Goal: Information Seeking & Learning: Learn about a topic

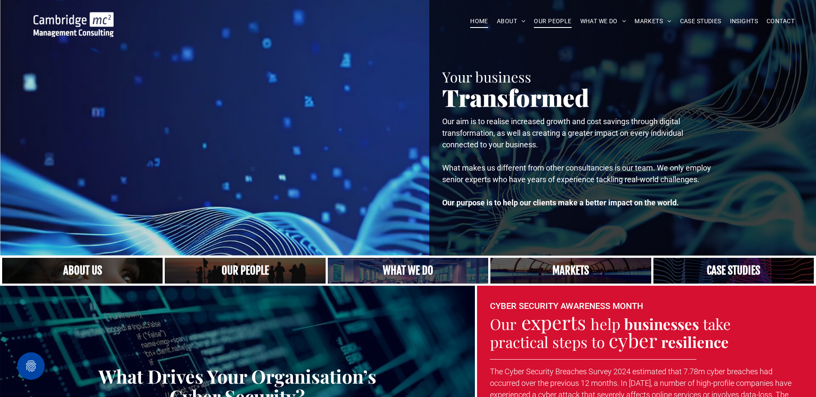
click at [551, 19] on span "OUR PEOPLE" at bounding box center [552, 21] width 37 height 13
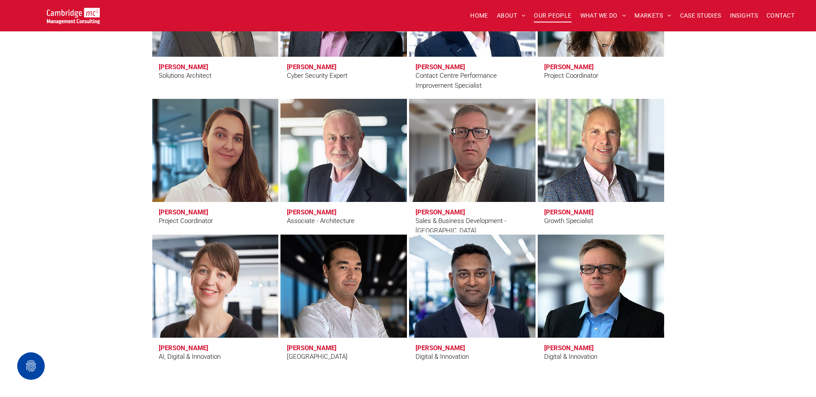
scroll to position [2666, 0]
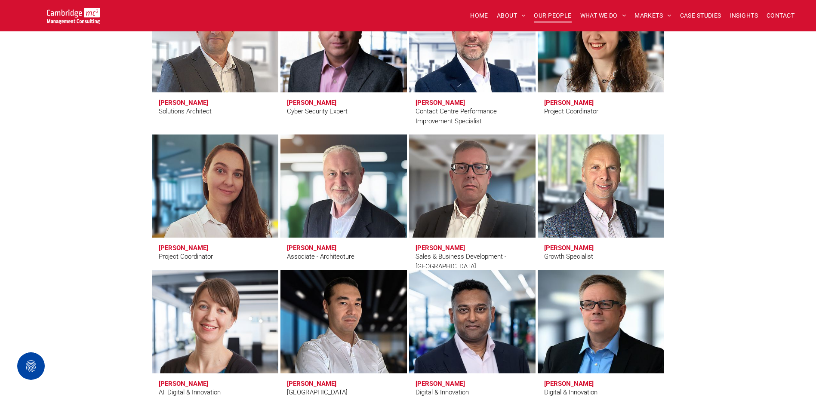
click at [617, 298] on link at bounding box center [601, 321] width 134 height 109
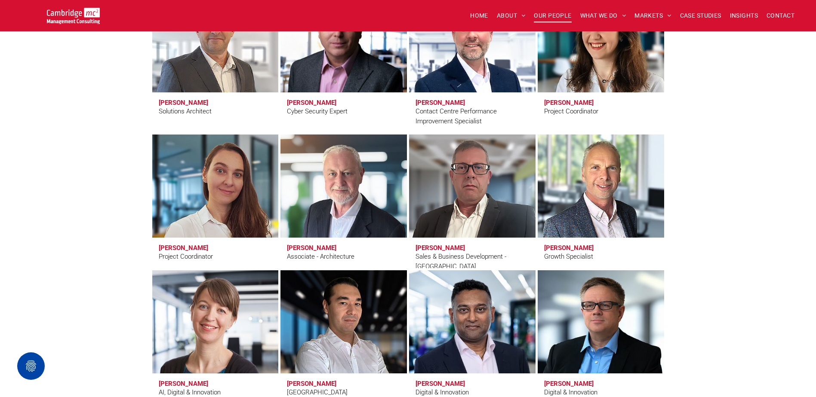
scroll to position [2795, 0]
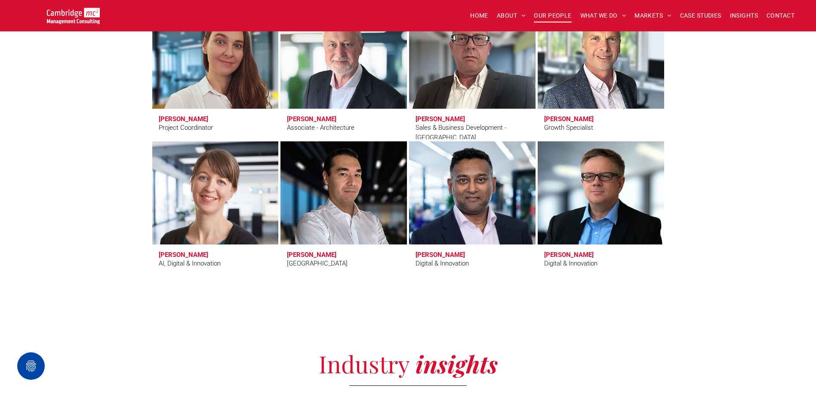
click at [453, 195] on link at bounding box center [472, 192] width 134 height 109
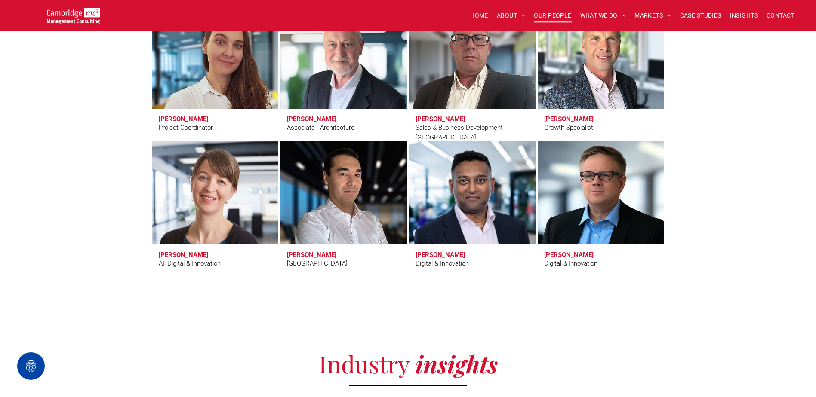
click at [563, 163] on link at bounding box center [601, 192] width 134 height 109
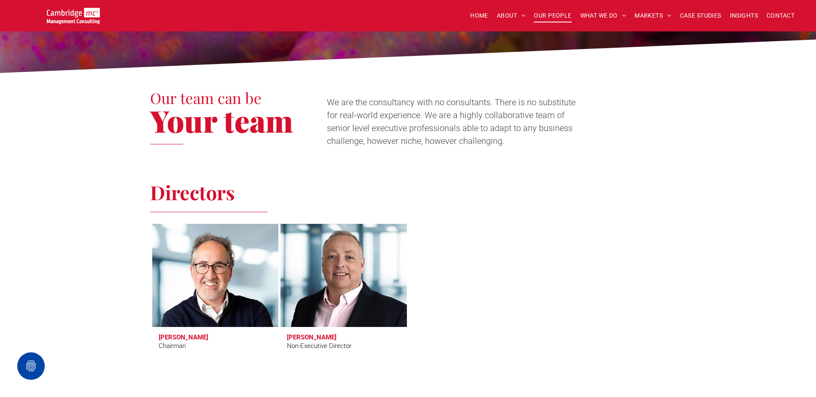
scroll to position [258, 0]
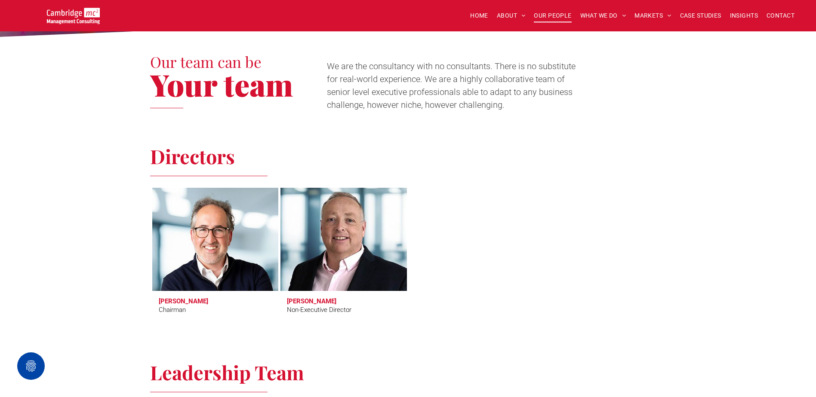
click at [377, 273] on link at bounding box center [343, 239] width 134 height 109
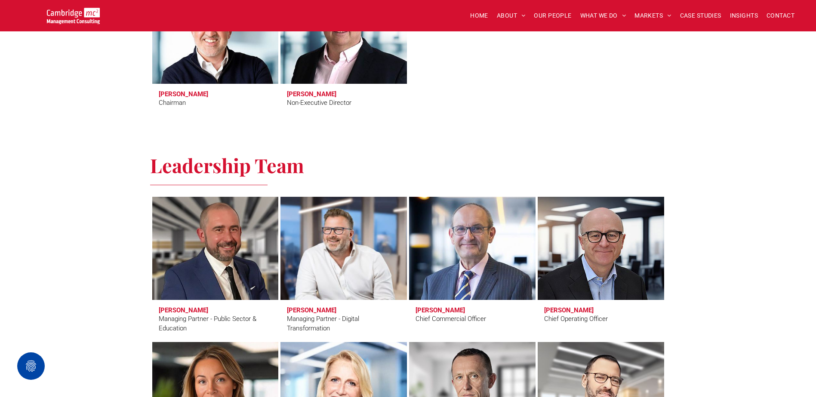
scroll to position [473, 0]
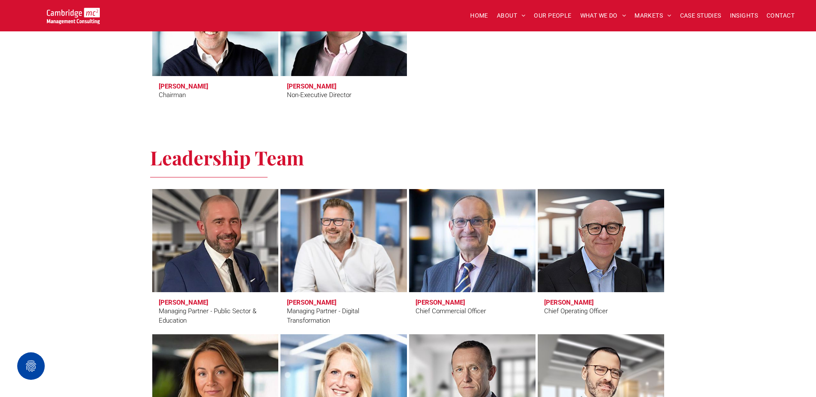
click at [382, 237] on link at bounding box center [343, 240] width 134 height 109
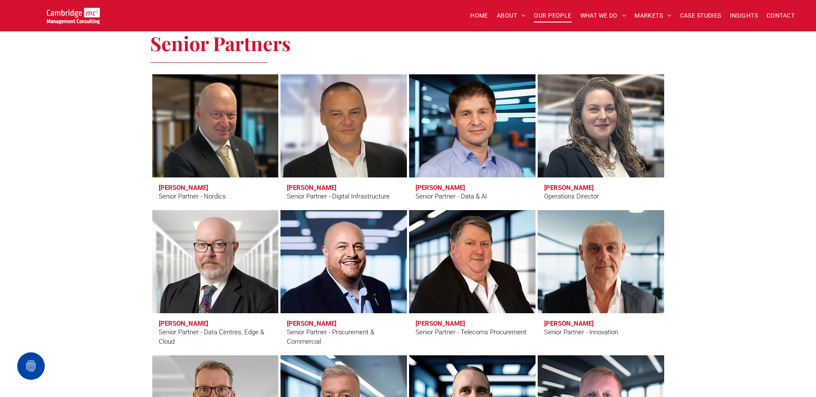
scroll to position [1118, 0]
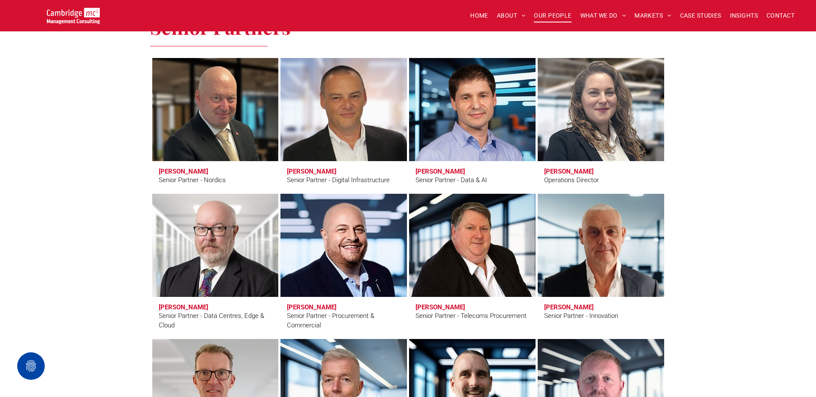
click at [362, 234] on link "Andy Everest" at bounding box center [343, 245] width 134 height 109
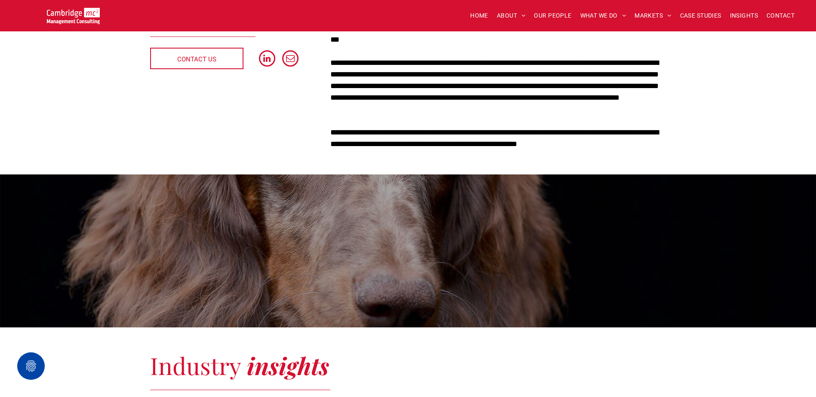
scroll to position [258, 0]
